Goal: Find specific page/section: Find specific page/section

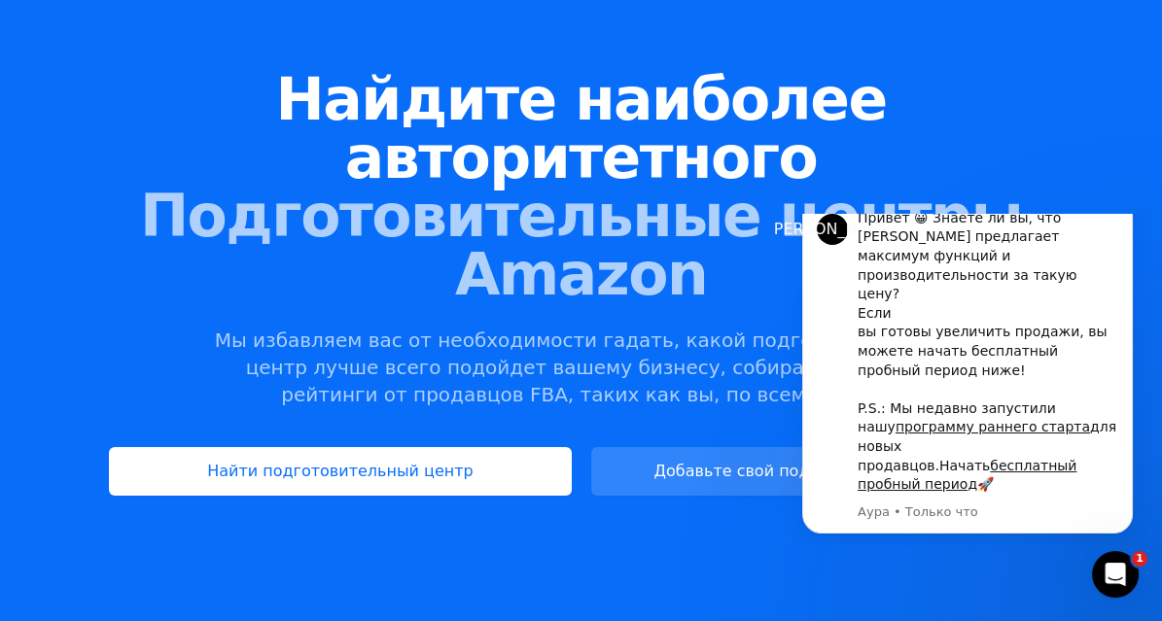
scroll to position [176, 0]
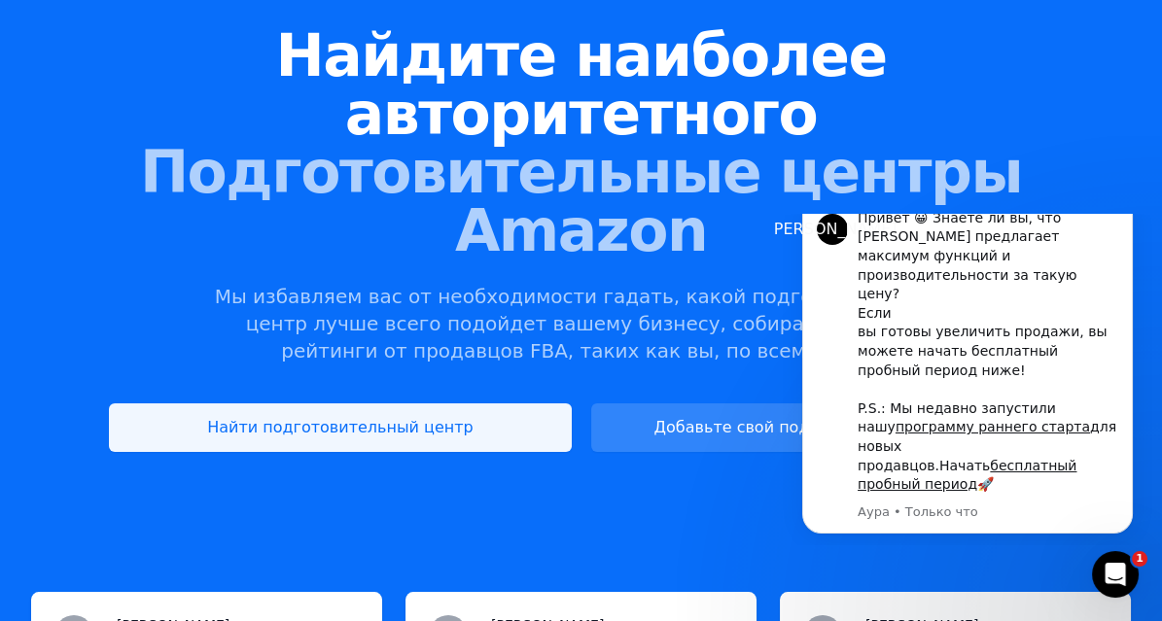
click at [532, 404] on link "Найти подготовительный центр" at bounding box center [340, 428] width 462 height 49
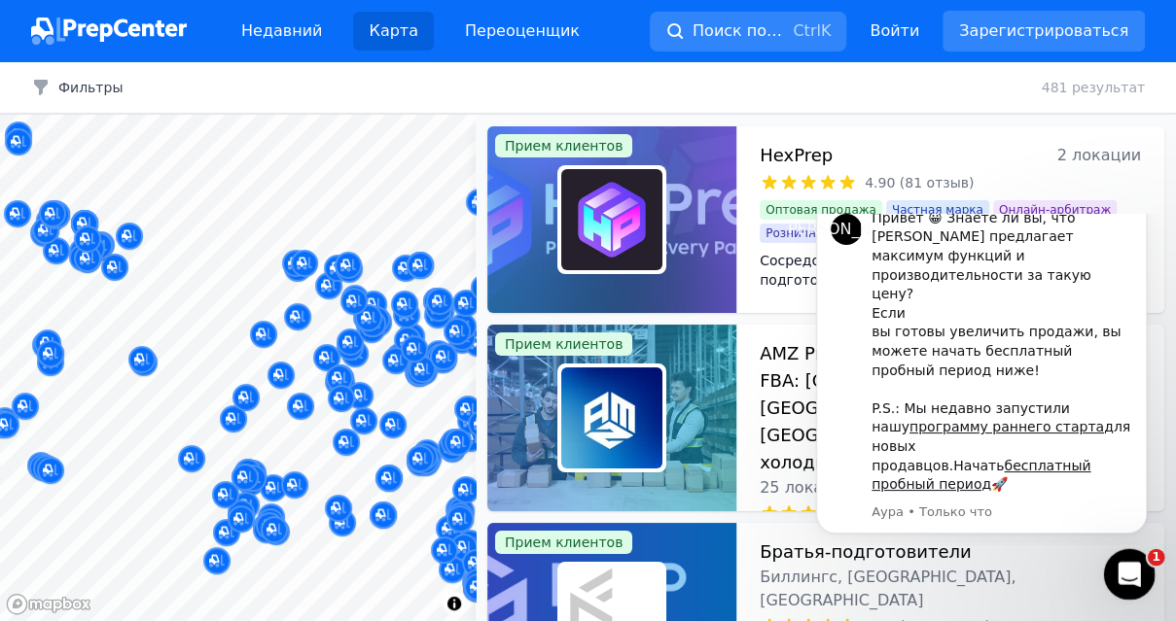
click at [1120, 563] on icon "Открытый Интерком Мессенджер" at bounding box center [1126, 572] width 32 height 32
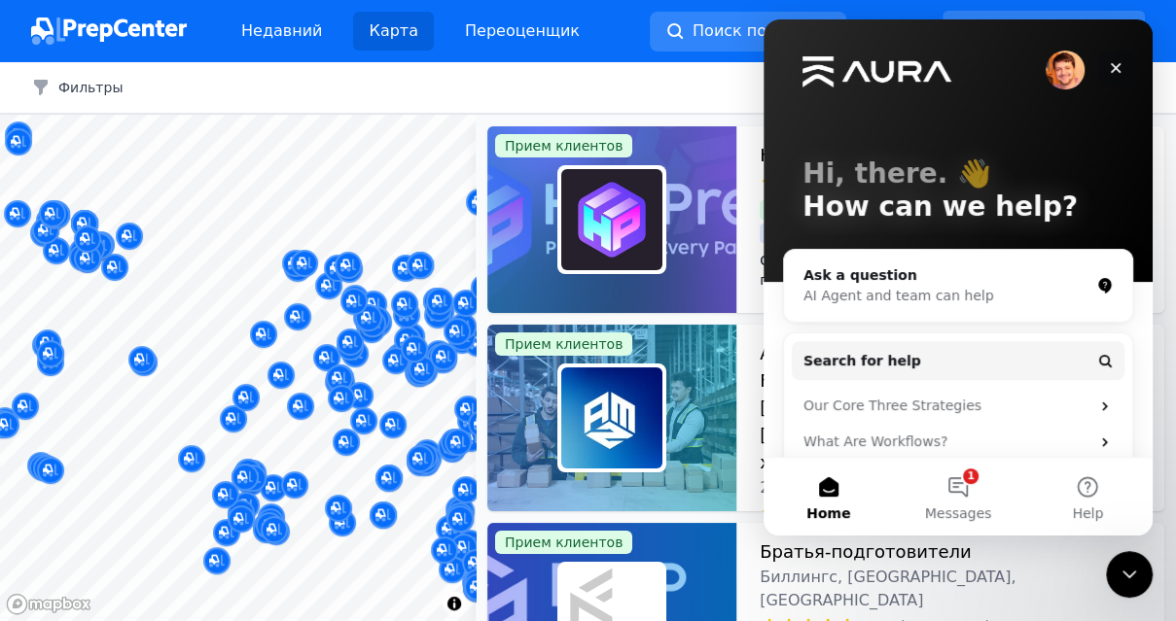
click at [1117, 64] on icon "Close" at bounding box center [1116, 68] width 16 height 16
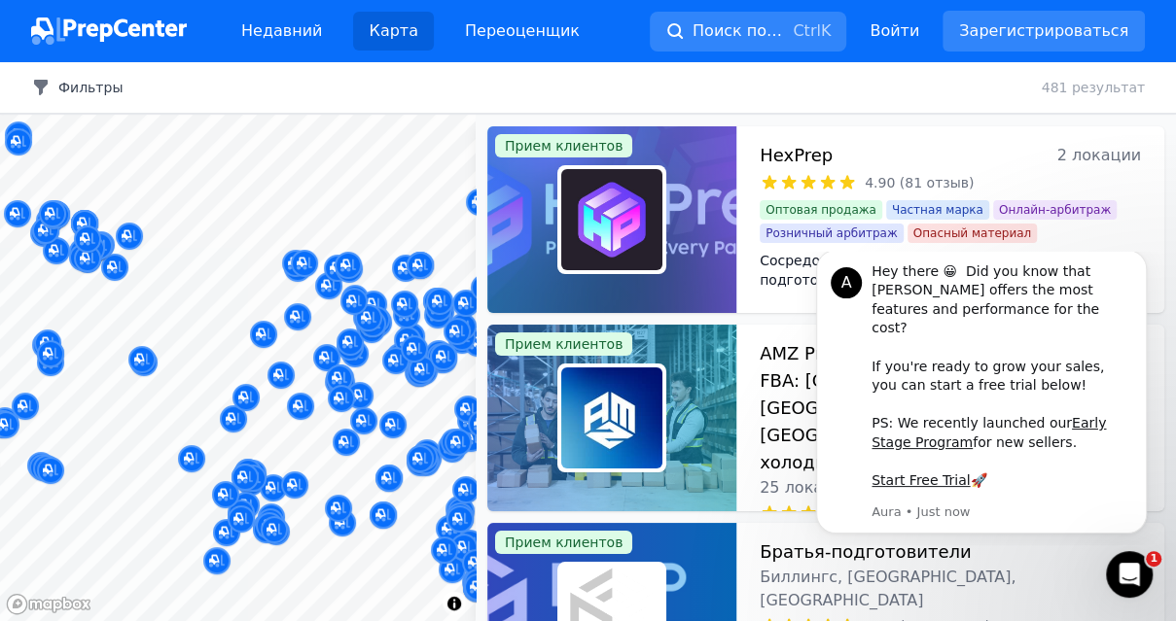
click at [88, 92] on font "Фильтры" at bounding box center [90, 88] width 64 height 16
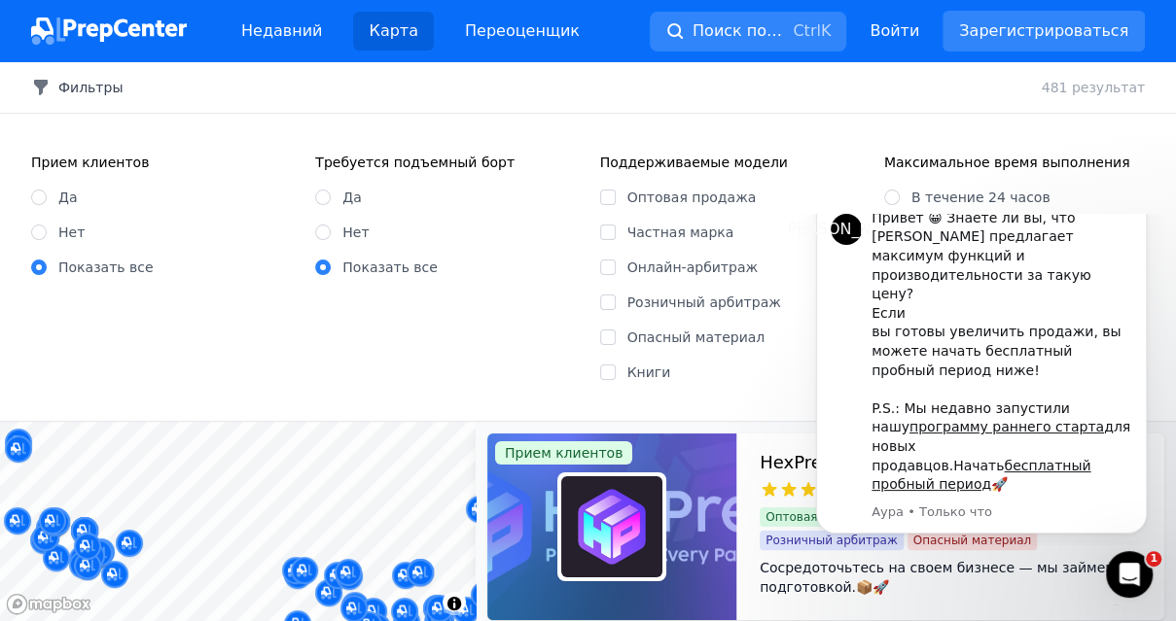
click at [506, 358] on div "Прием клиентов Да Нет Показать все Требуется подъемный борт Да Нет Показать все" at bounding box center [303, 267] width 545 height 229
click at [1131, 561] on icon "Открытый Интерком Мессенджер" at bounding box center [1126, 572] width 32 height 32
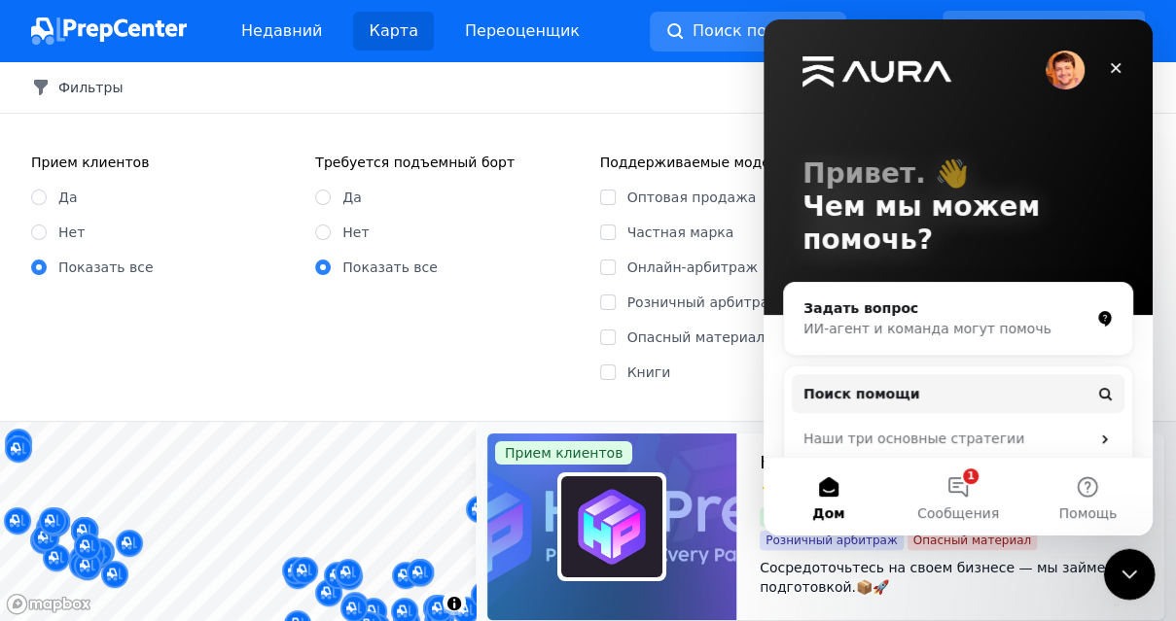
click at [1130, 563] on icon "Close Intercom Messenger" at bounding box center [1125, 571] width 23 height 23
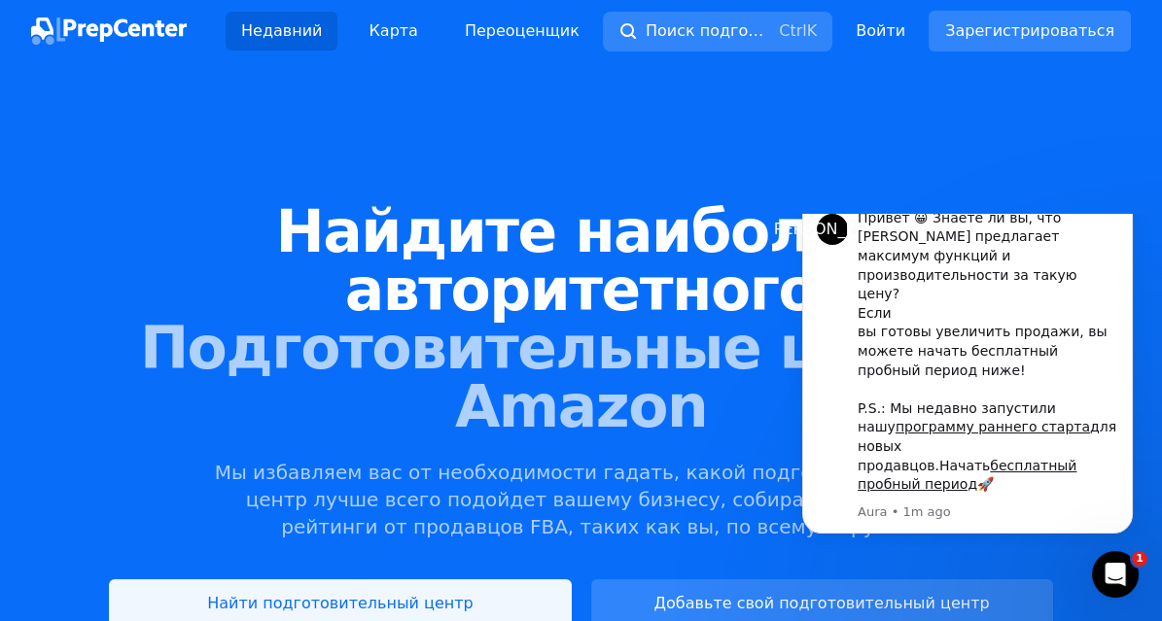
click at [404, 594] on font "Найти подготовительный центр" at bounding box center [340, 603] width 266 height 18
